Goal: Find specific page/section: Find specific page/section

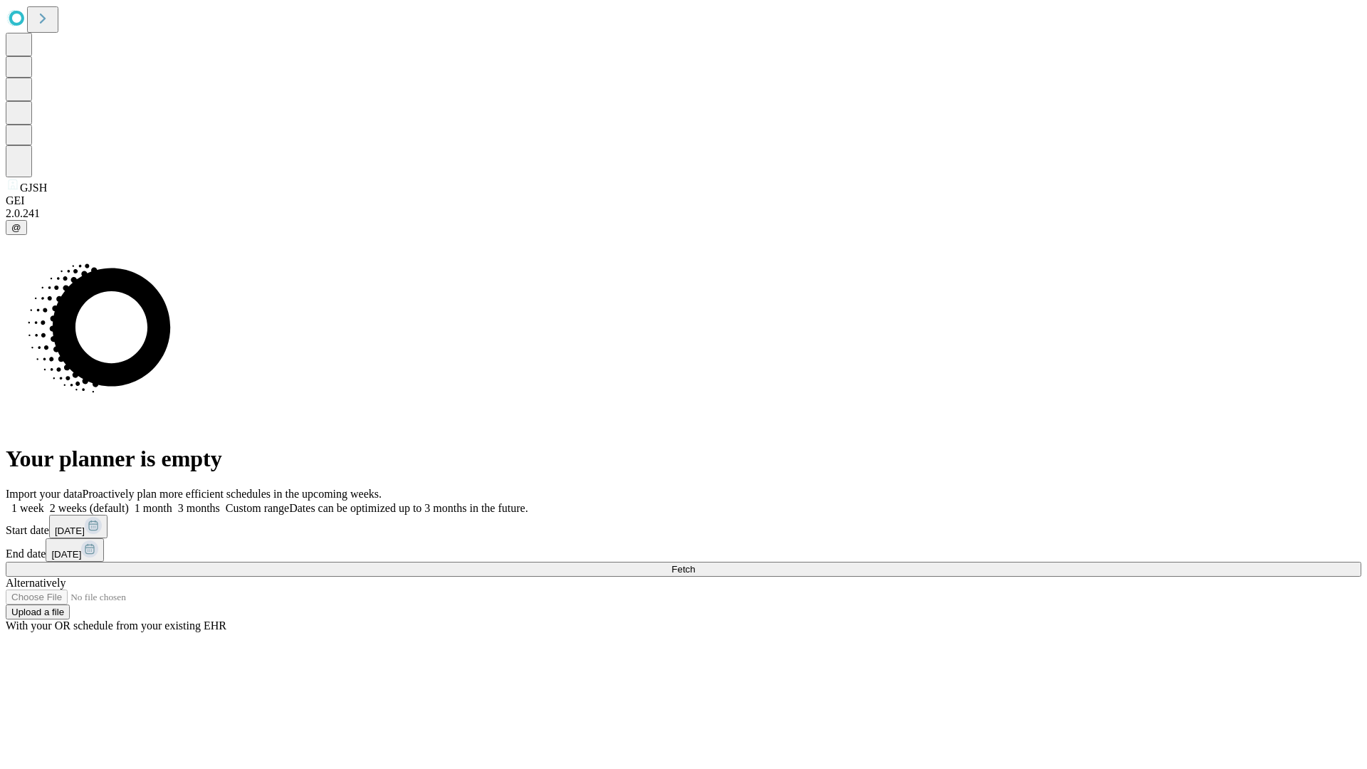
click at [695, 564] on span "Fetch" at bounding box center [682, 569] width 23 height 11
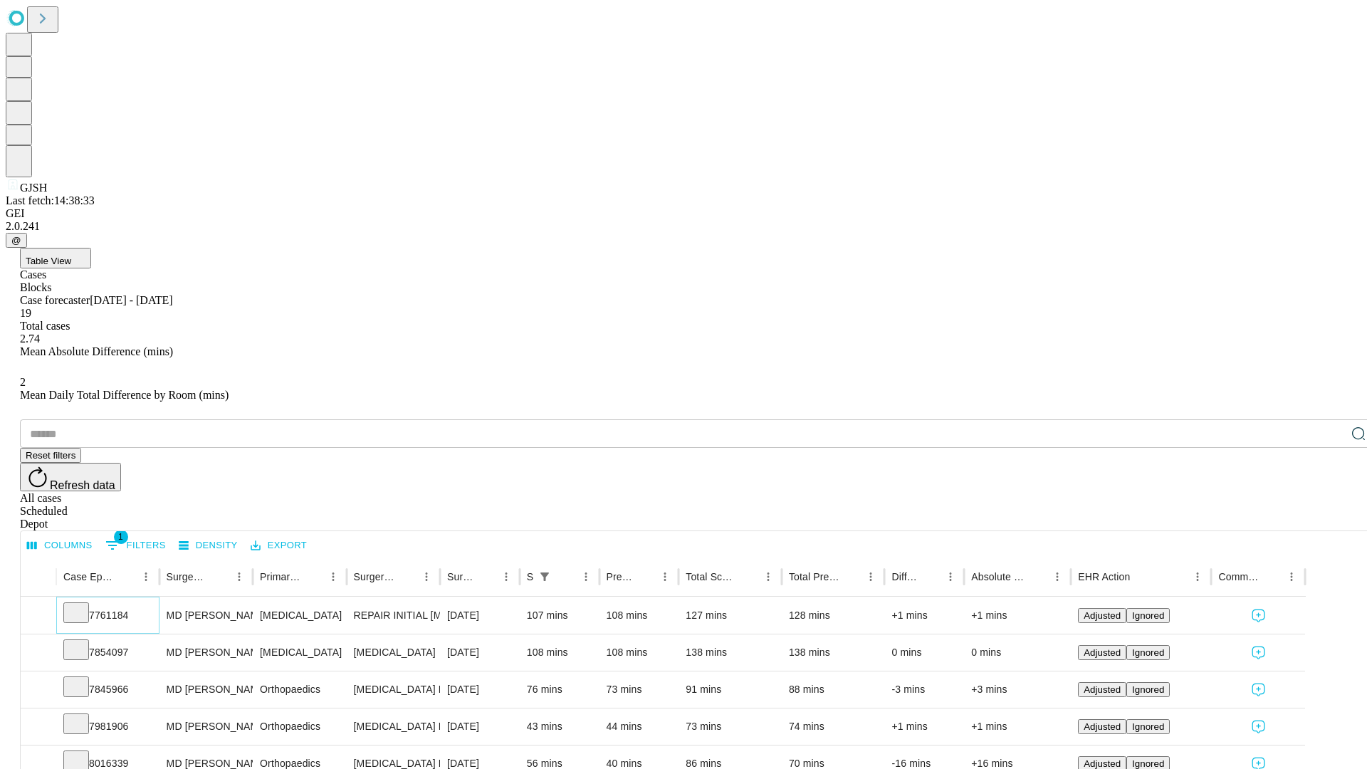
click at [83, 604] on icon at bounding box center [76, 611] width 14 height 14
